Goal: Information Seeking & Learning: Find specific page/section

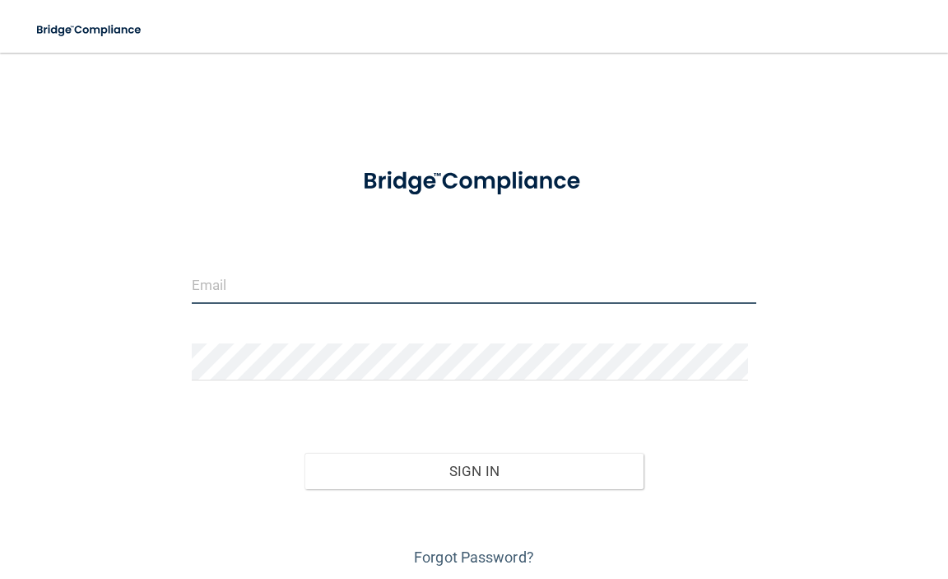
click at [507, 285] on input "email" at bounding box center [474, 285] width 565 height 37
type input "[EMAIL_ADDRESS][DOMAIN_NAME]"
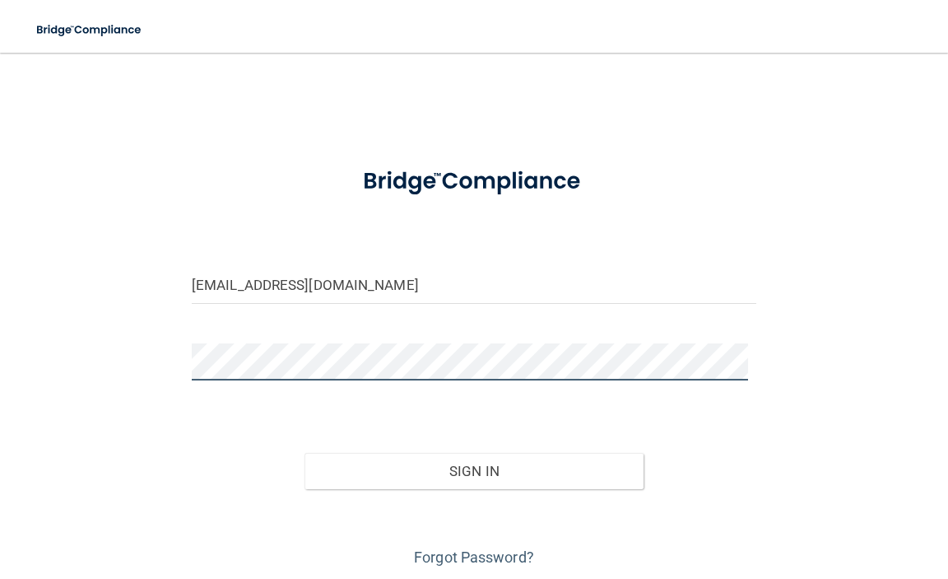
click at [305, 453] on button "Sign In" at bounding box center [474, 471] width 339 height 36
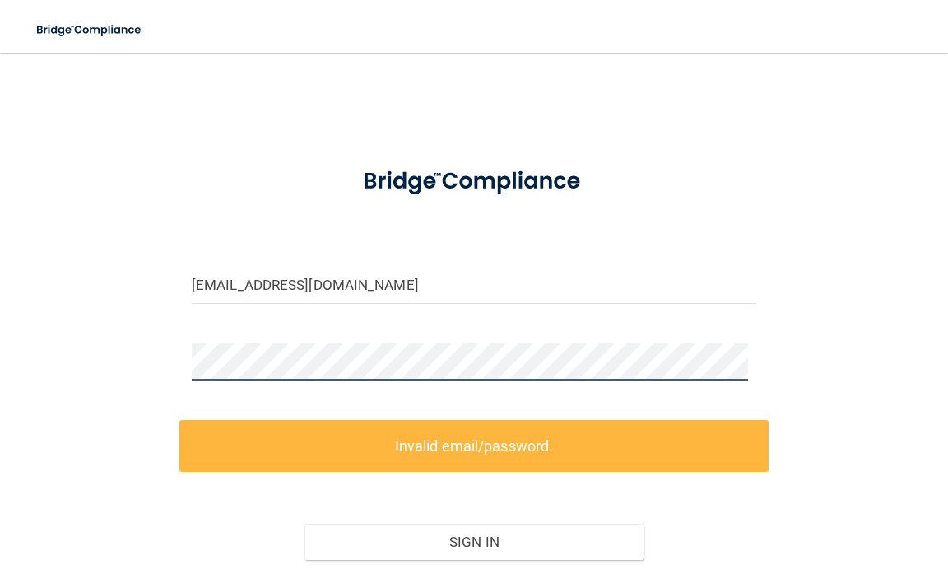
click at [104, 352] on div "[EMAIL_ADDRESS][DOMAIN_NAME] Invalid email/password. You don't have permission …" at bounding box center [474, 355] width 882 height 573
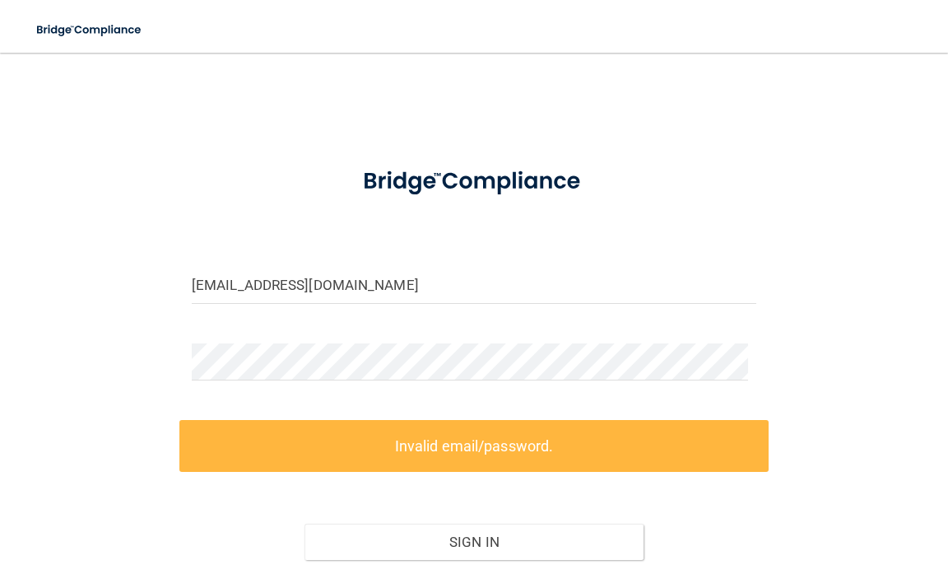
click at [104, 352] on div "[EMAIL_ADDRESS][DOMAIN_NAME] Invalid email/password. You don't have permission …" at bounding box center [474, 355] width 882 height 573
click at [511, 463] on label "Invalid email/password." at bounding box center [473, 446] width 589 height 52
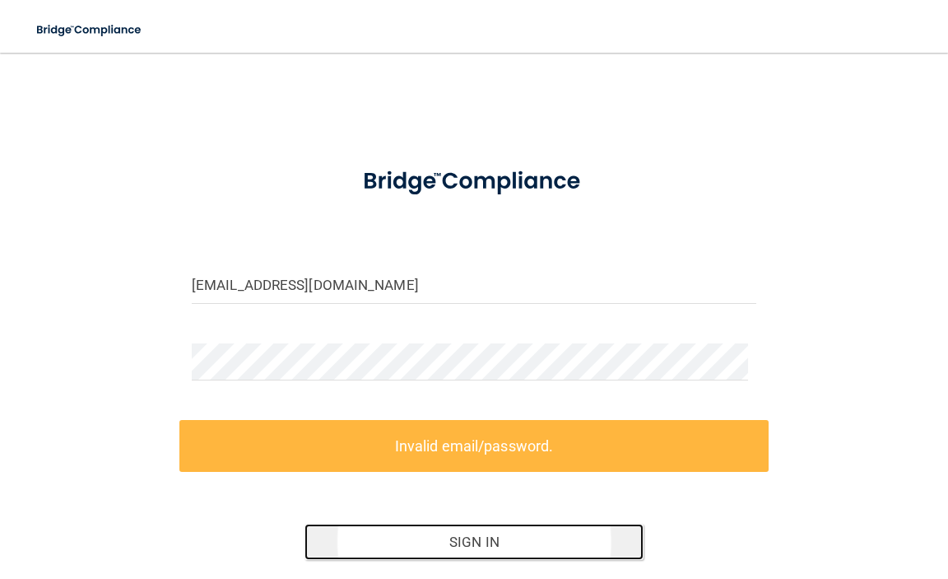
click at [427, 550] on button "Sign In" at bounding box center [474, 542] width 339 height 36
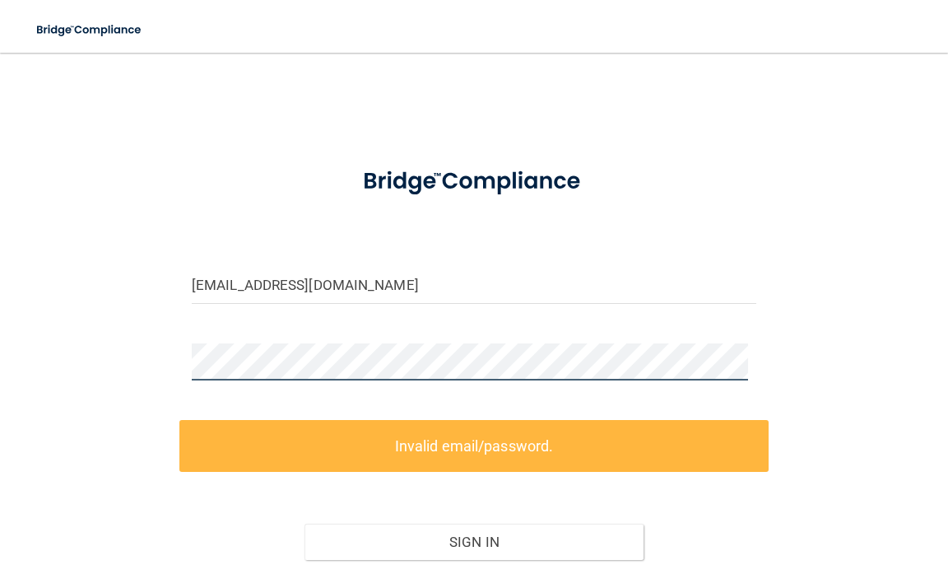
click at [123, 358] on div "[EMAIL_ADDRESS][DOMAIN_NAME] Invalid email/password. You don't have permission …" at bounding box center [474, 355] width 882 height 573
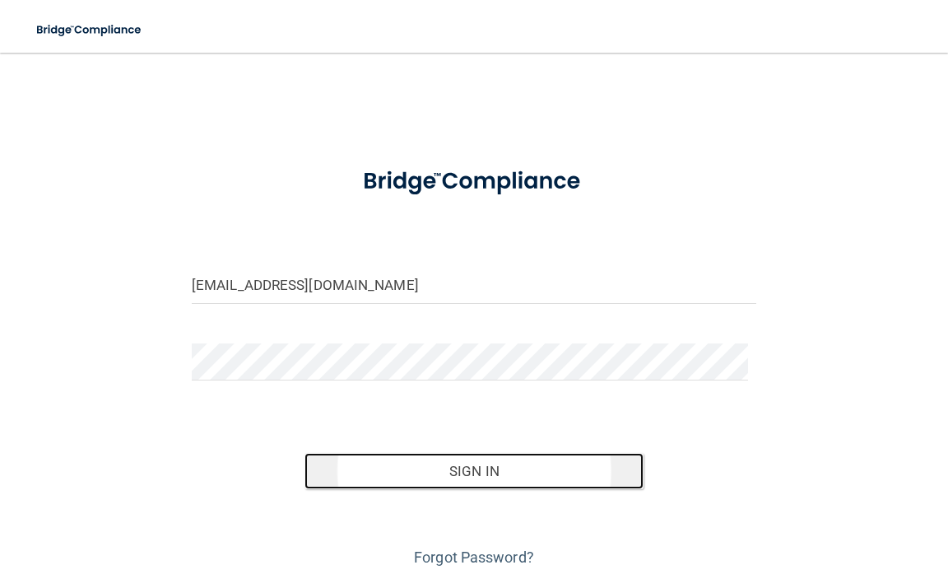
click at [393, 477] on button "Sign In" at bounding box center [474, 471] width 339 height 36
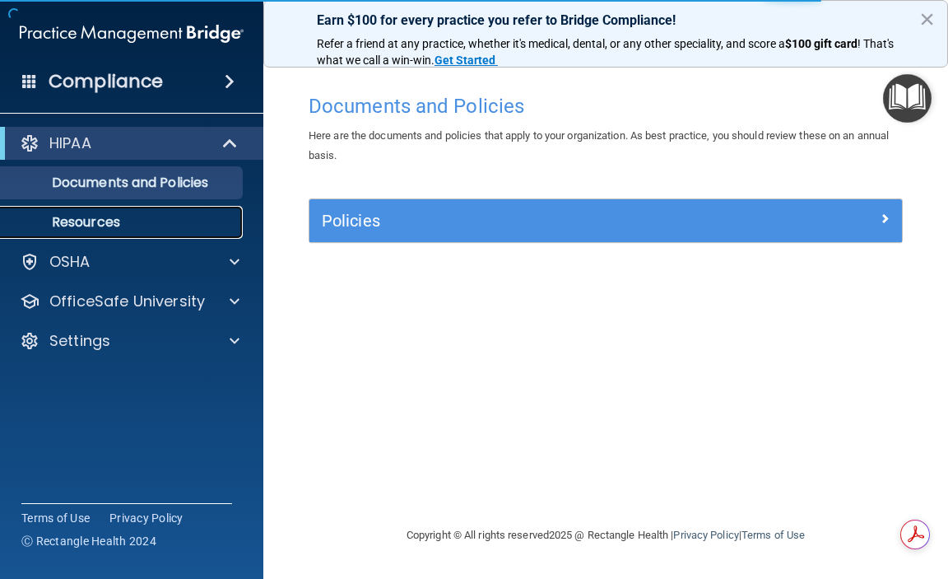
click at [81, 223] on p "Resources" at bounding box center [123, 222] width 225 height 16
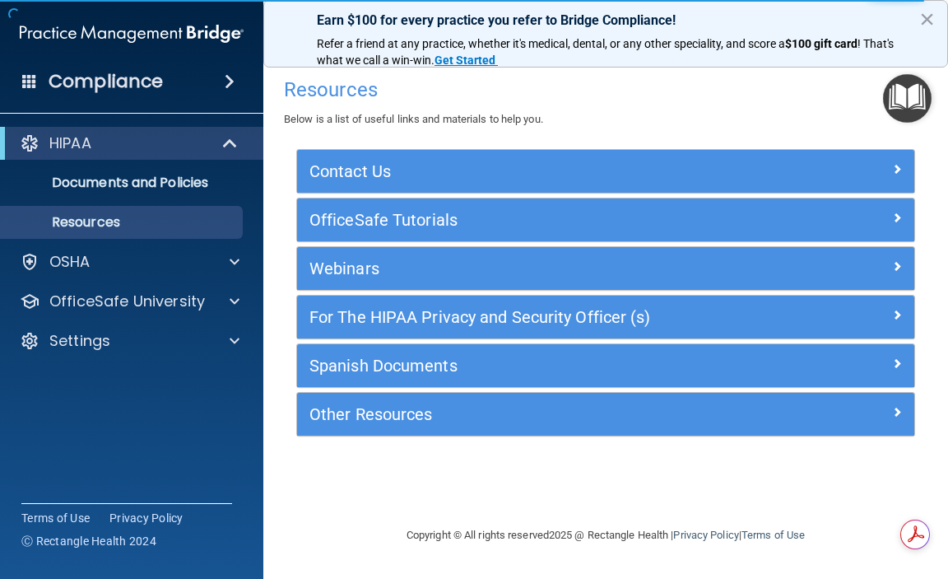
click at [123, 30] on img at bounding box center [132, 33] width 224 height 33
click at [123, 86] on h4 "Compliance" at bounding box center [106, 81] width 114 height 23
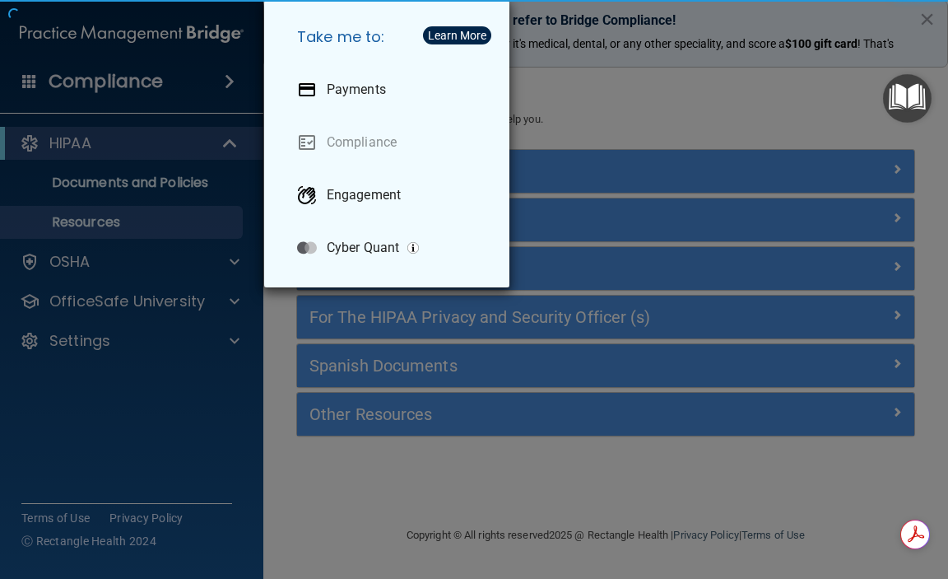
click at [123, 86] on div "Take me to: Payments Compliance Engagement Cyber Quant" at bounding box center [474, 289] width 948 height 579
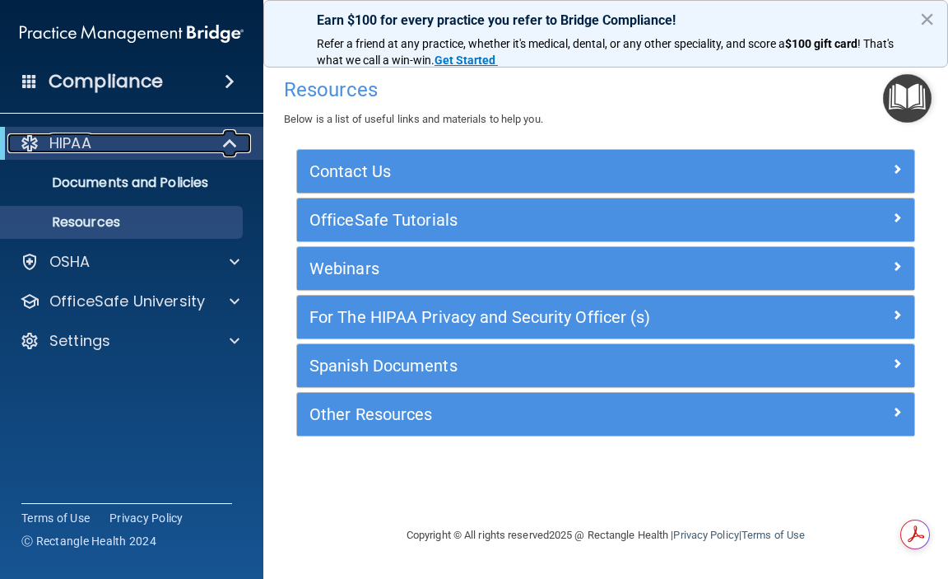
click at [142, 142] on div "HIPAA" at bounding box center [108, 143] width 203 height 20
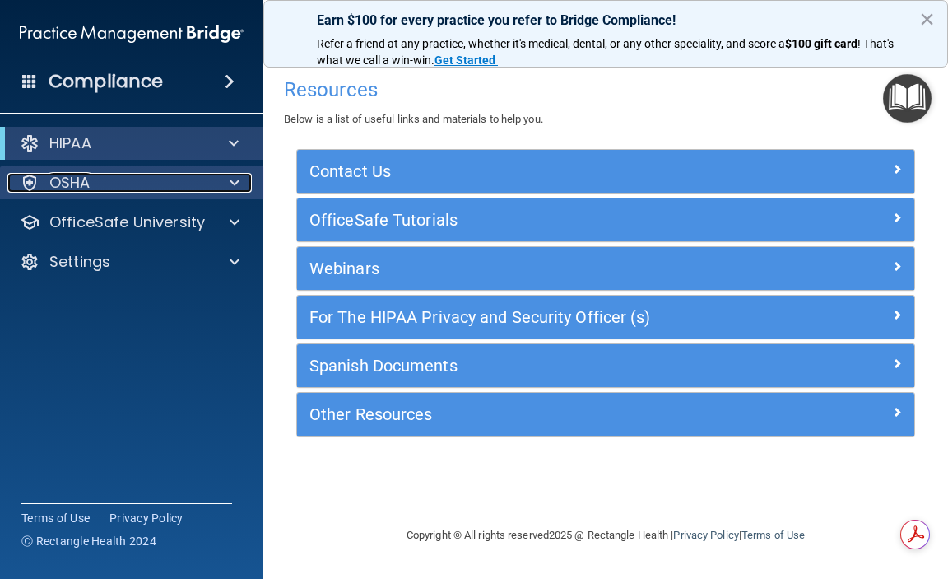
click at [128, 183] on div "OSHA" at bounding box center [109, 183] width 204 height 20
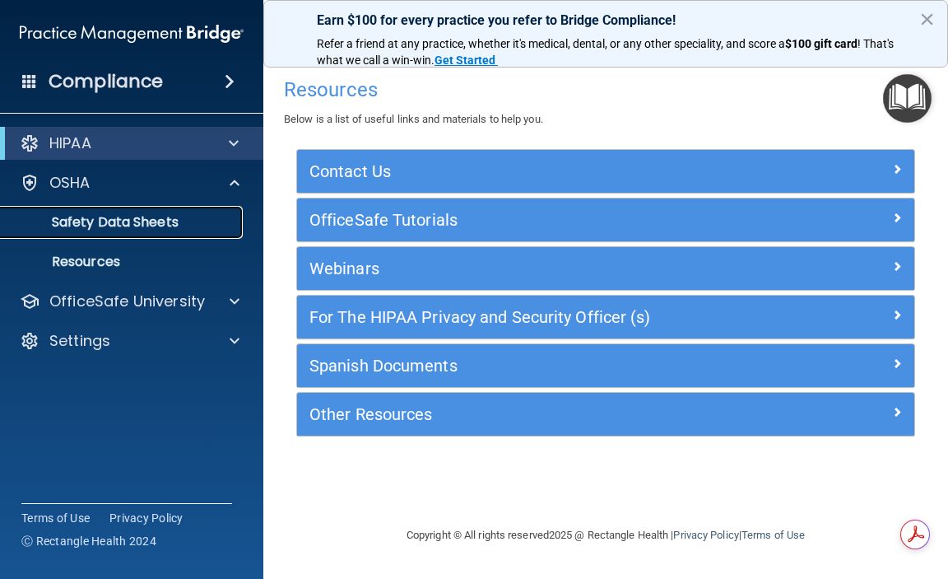
click at [125, 215] on p "Safety Data Sheets" at bounding box center [123, 222] width 225 height 16
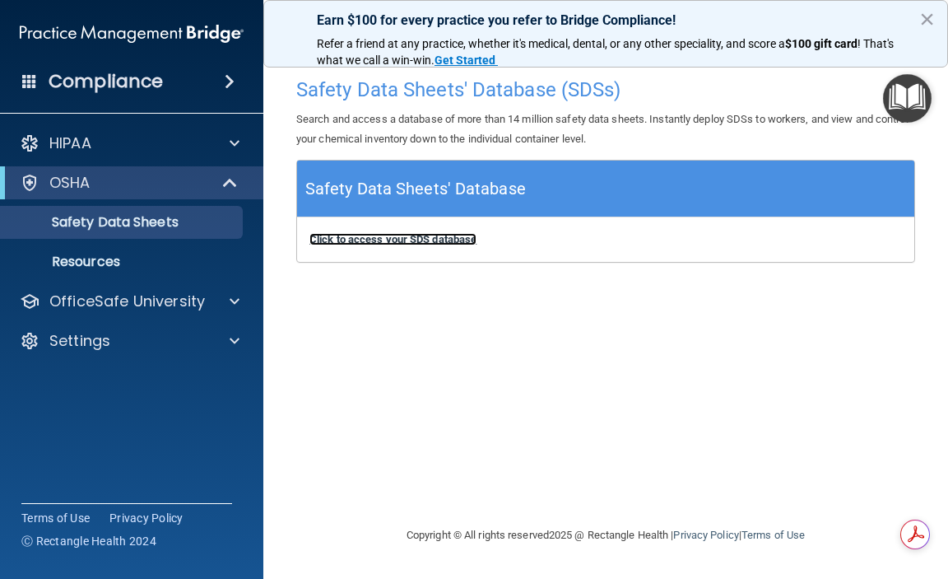
click at [376, 241] on b "Click to access your SDS database" at bounding box center [393, 239] width 167 height 12
click at [412, 234] on b "Click to access your SDS database" at bounding box center [393, 239] width 167 height 12
